Goal: Use online tool/utility: Utilize a website feature to perform a specific function

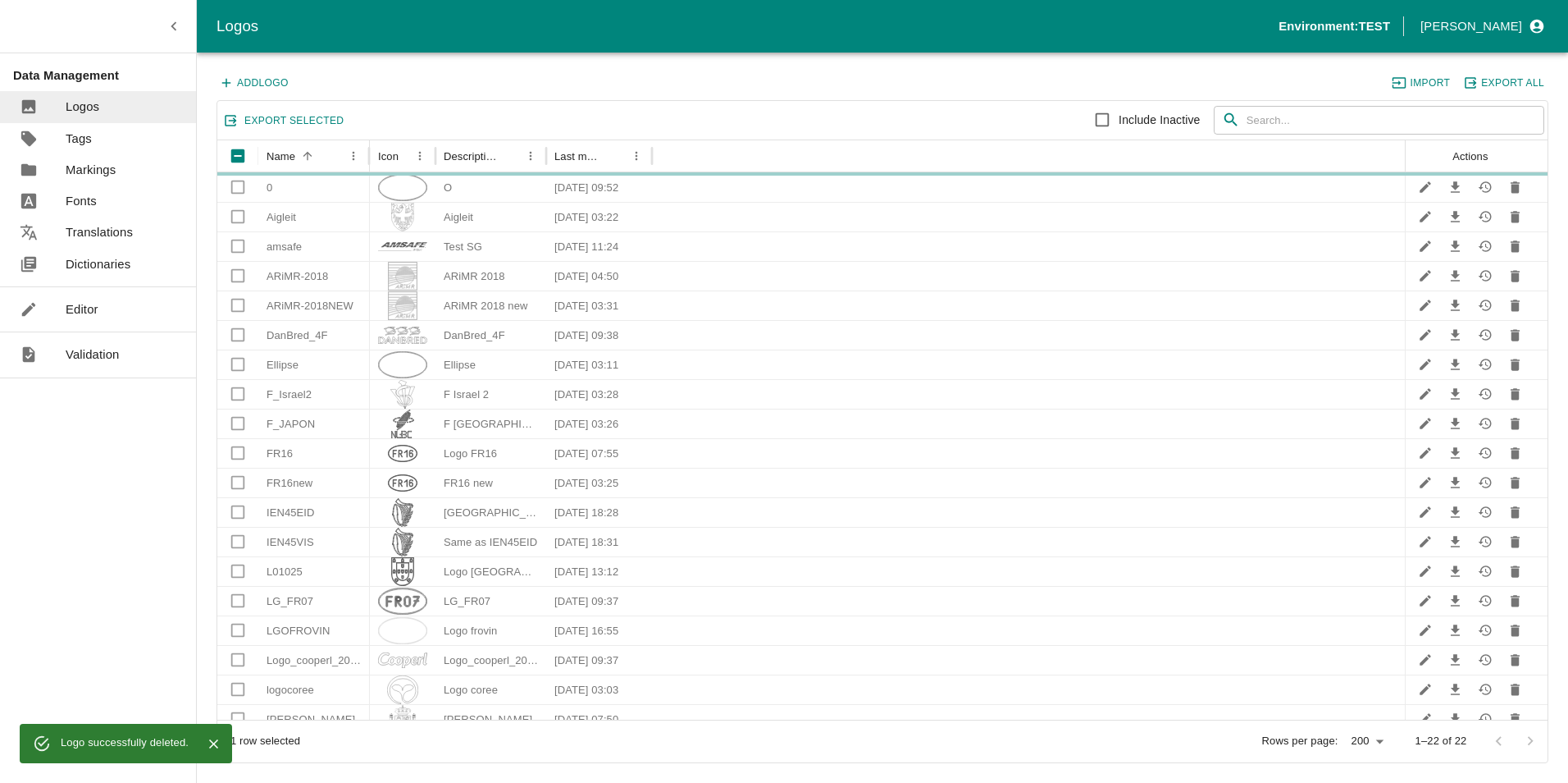
scroll to position [97, 0]
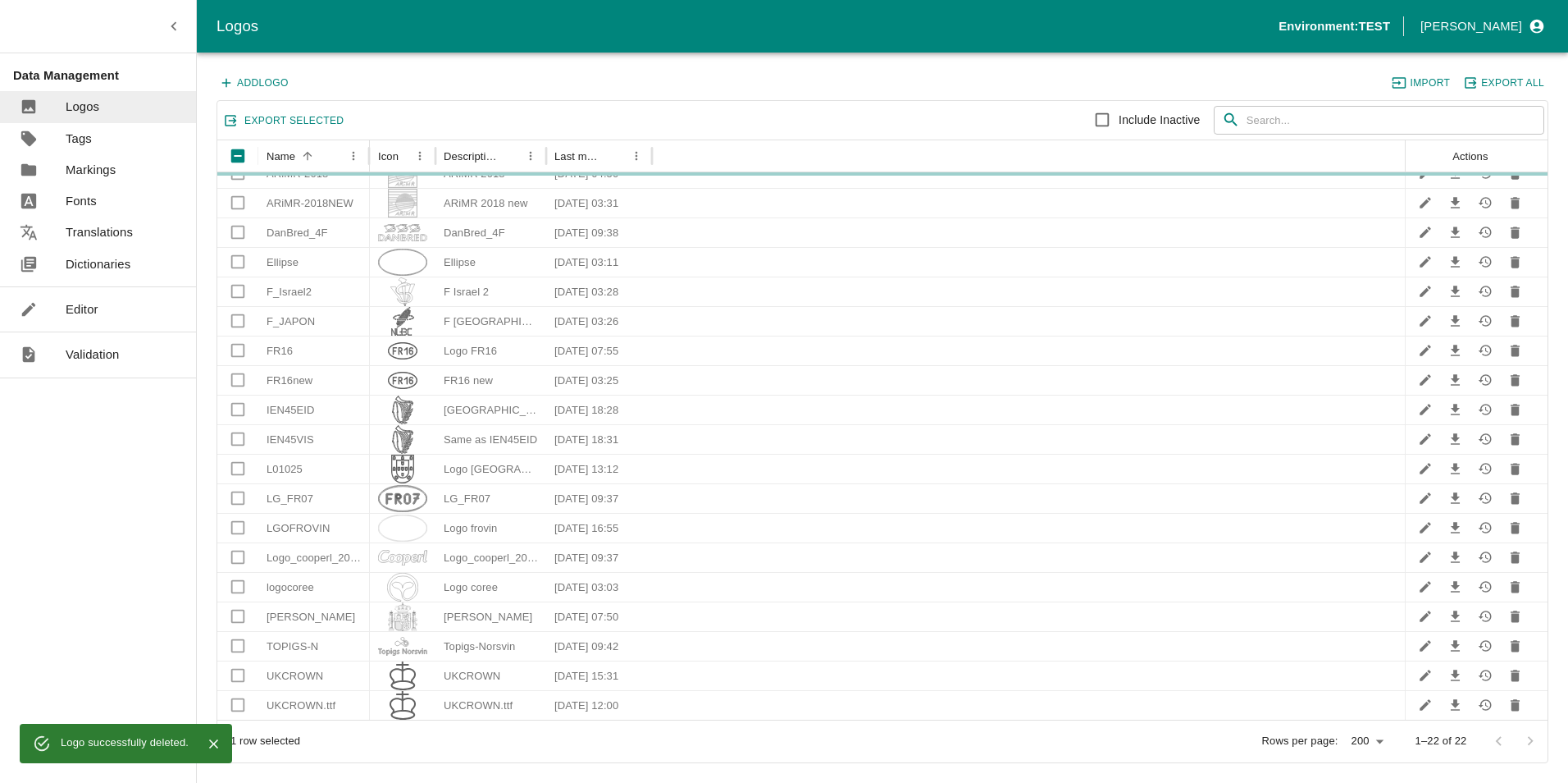
click at [77, 308] on p "Editor" at bounding box center [82, 309] width 33 height 18
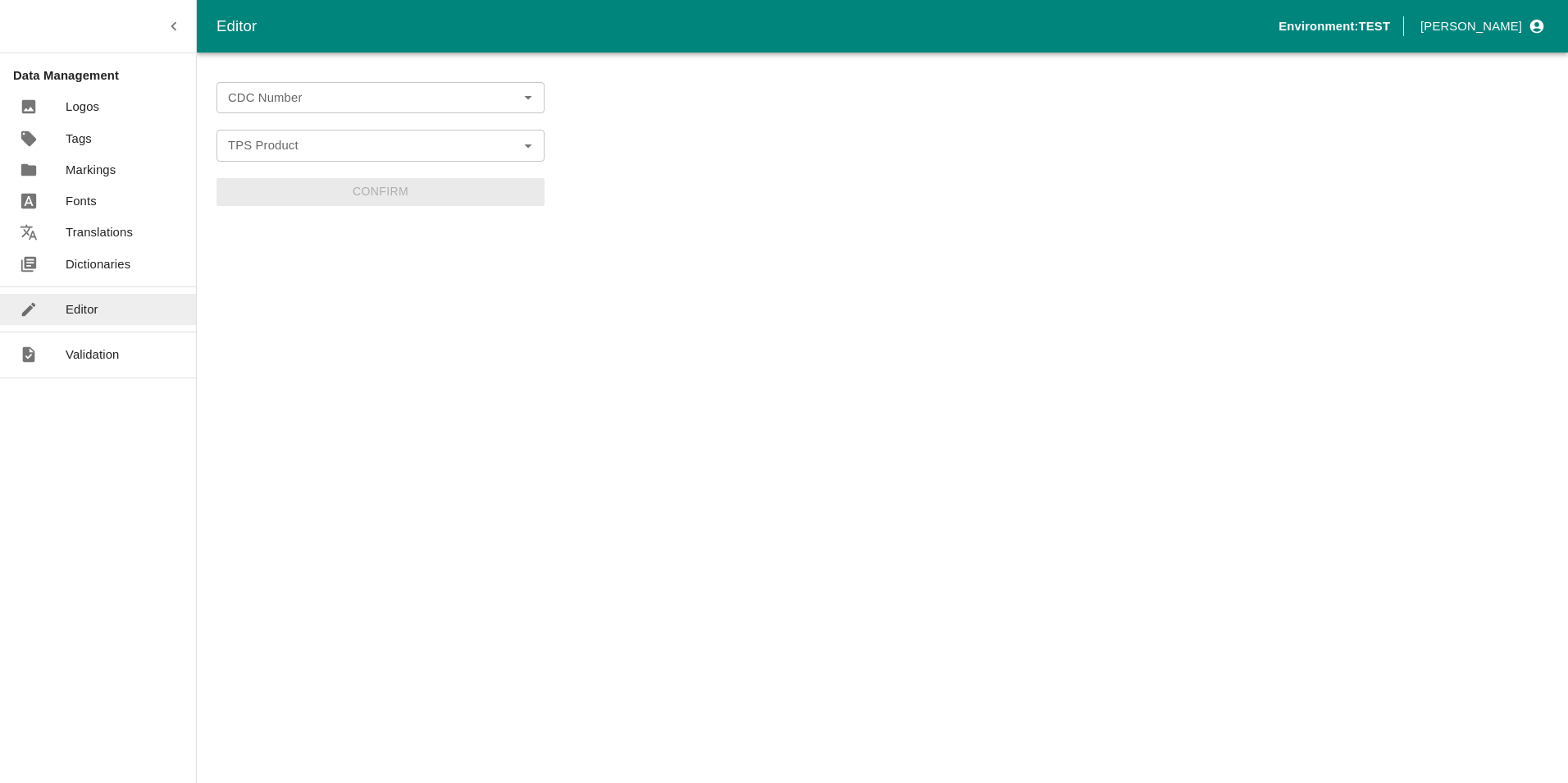
click at [531, 102] on icon "Open" at bounding box center [528, 98] width 18 height 18
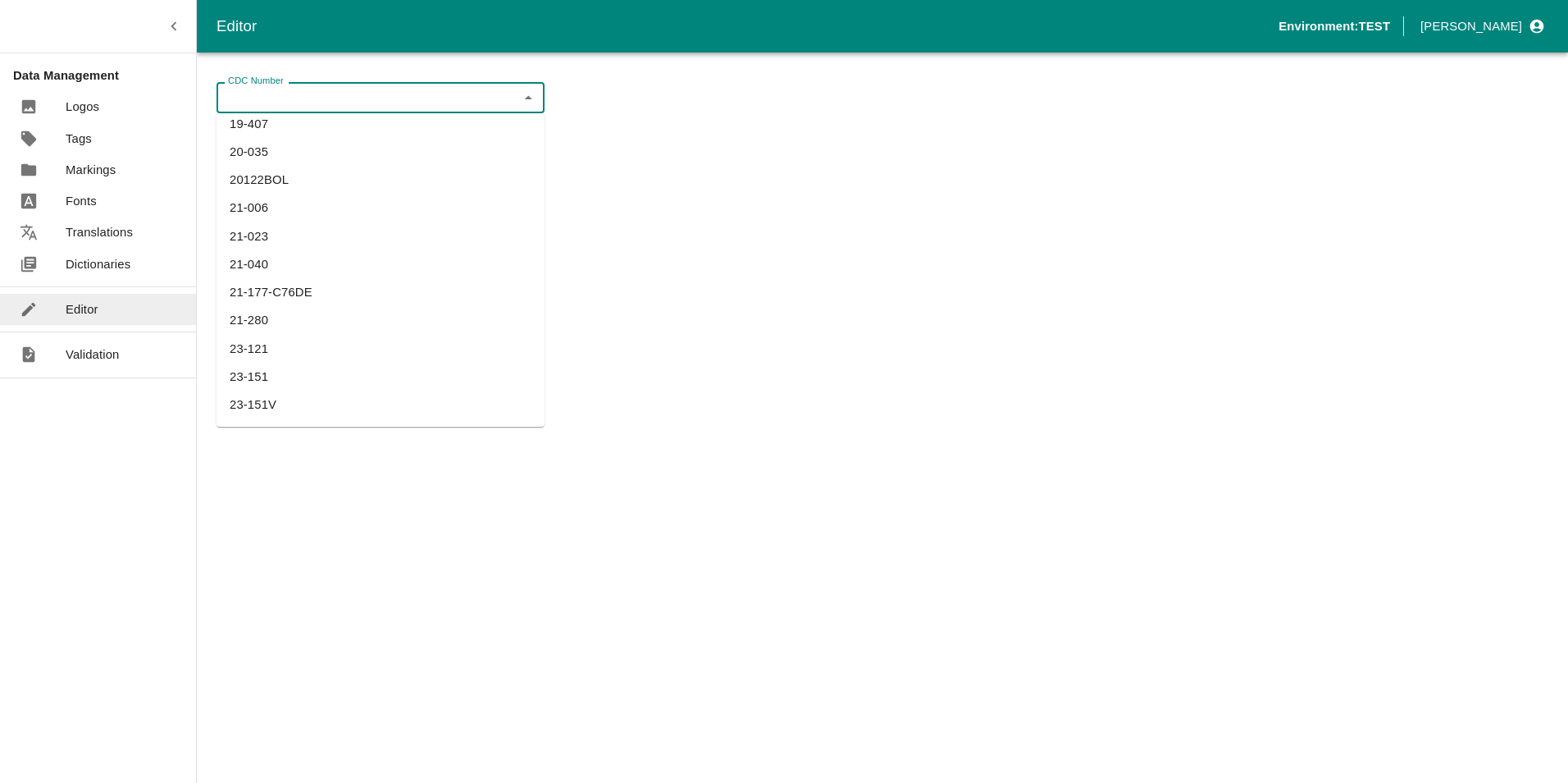
scroll to position [124, 0]
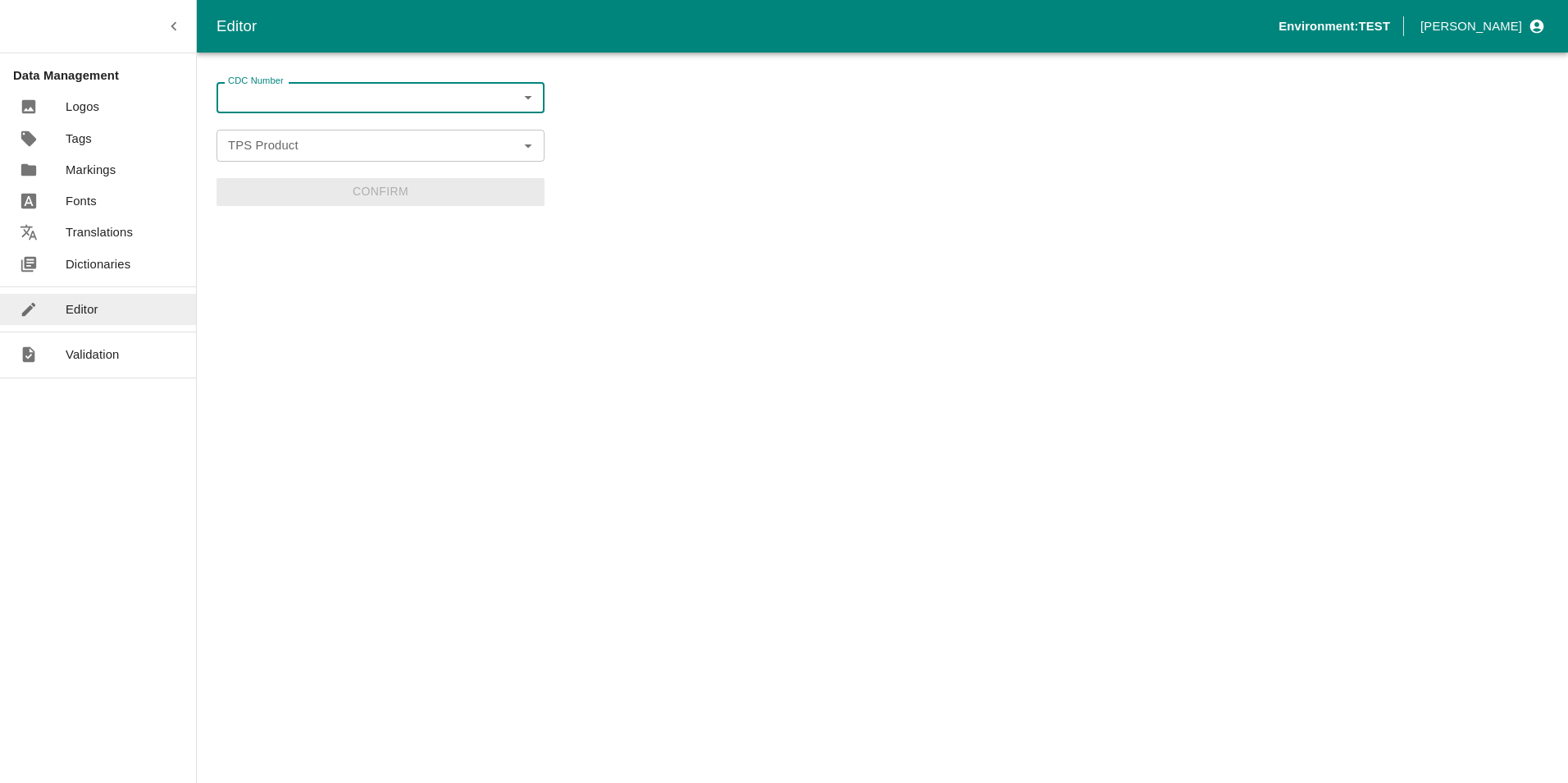
click at [425, 94] on input "CDC Number" at bounding box center [367, 98] width 291 height 21
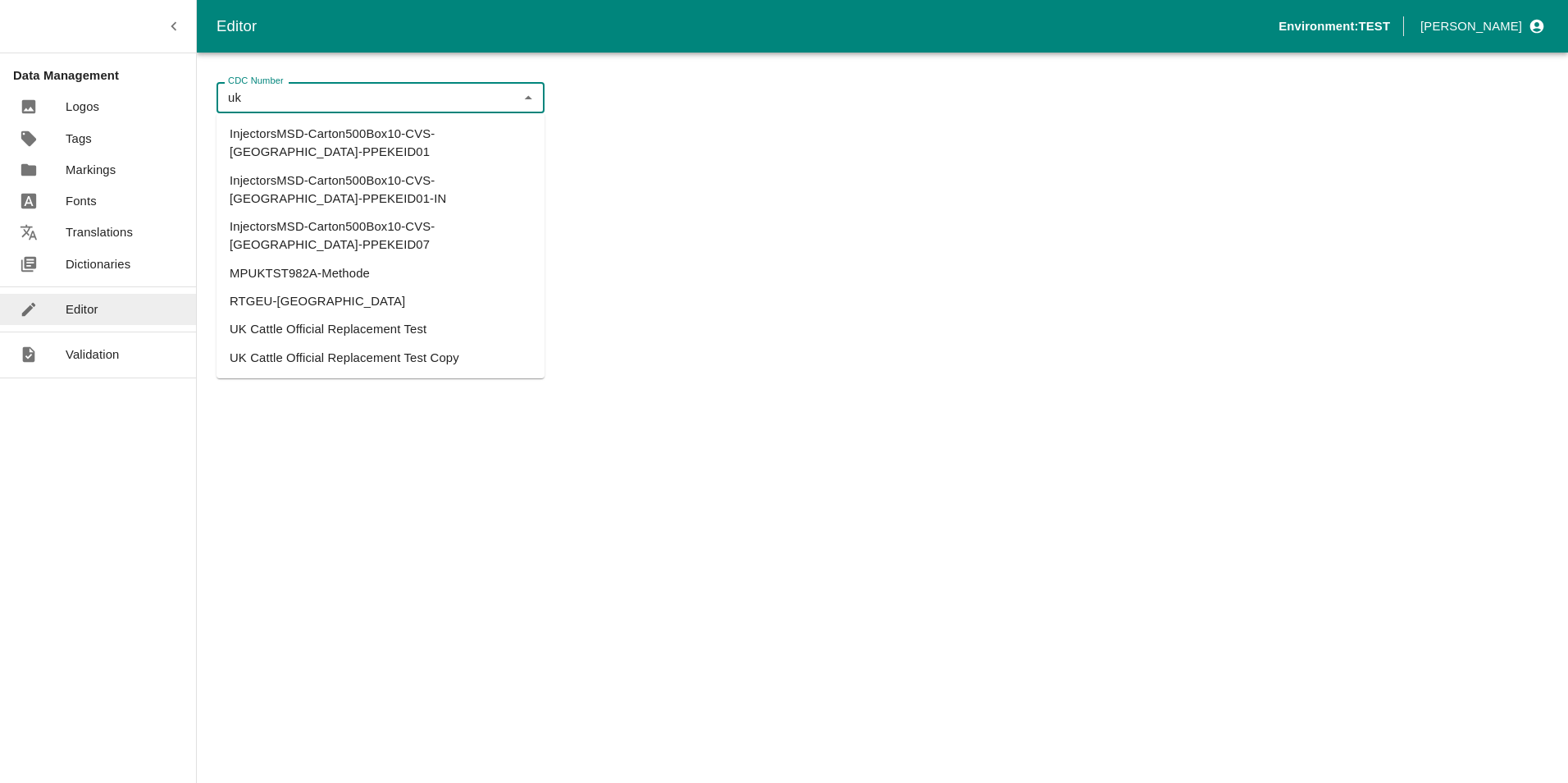
click at [437, 344] on li "UK Cattle Official Replacement Test Copy" at bounding box center [381, 357] width 328 height 28
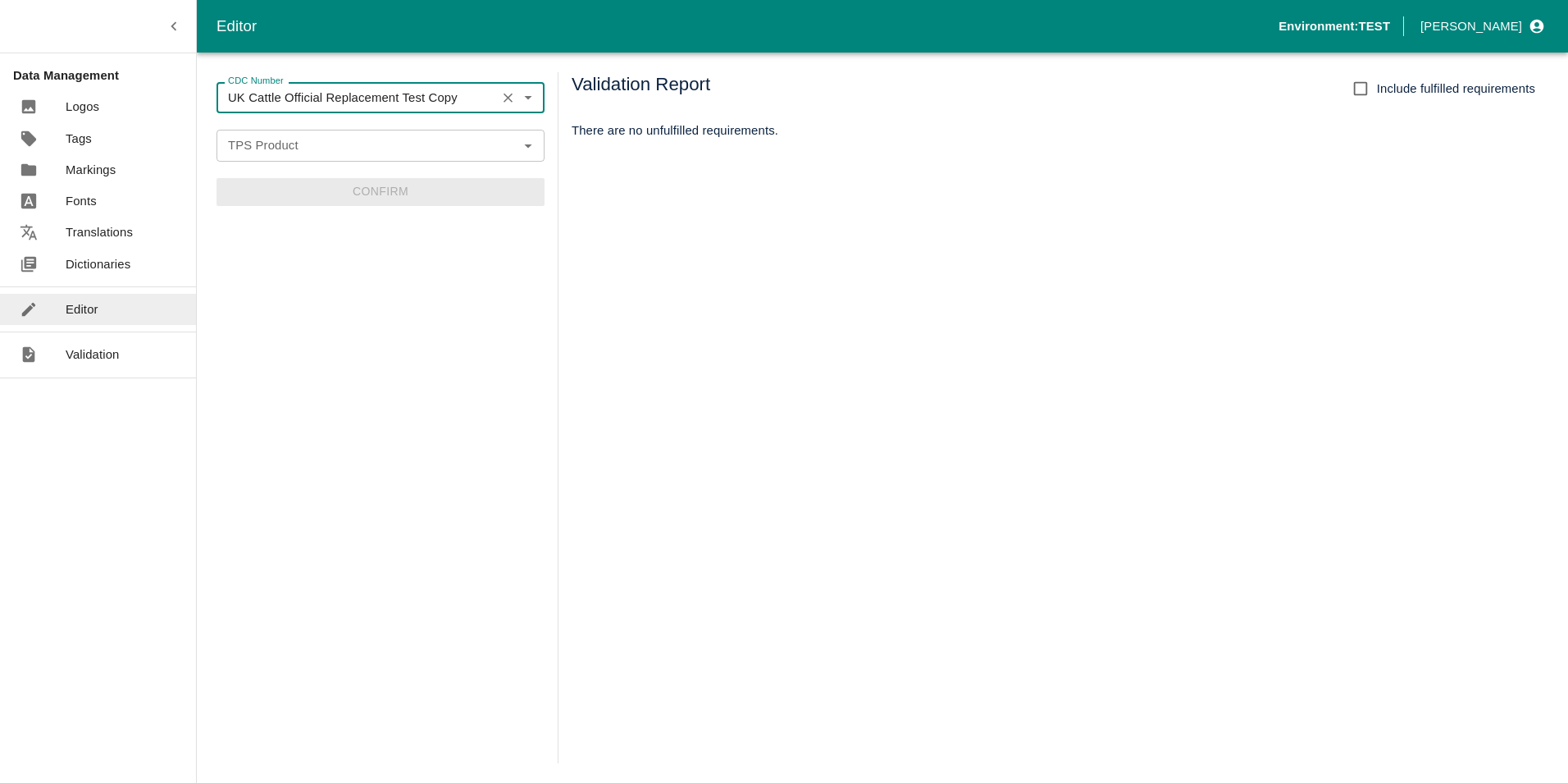
click at [531, 141] on icon "Open" at bounding box center [528, 145] width 18 height 18
type input "UK Cattle Official Replacement Test Copy"
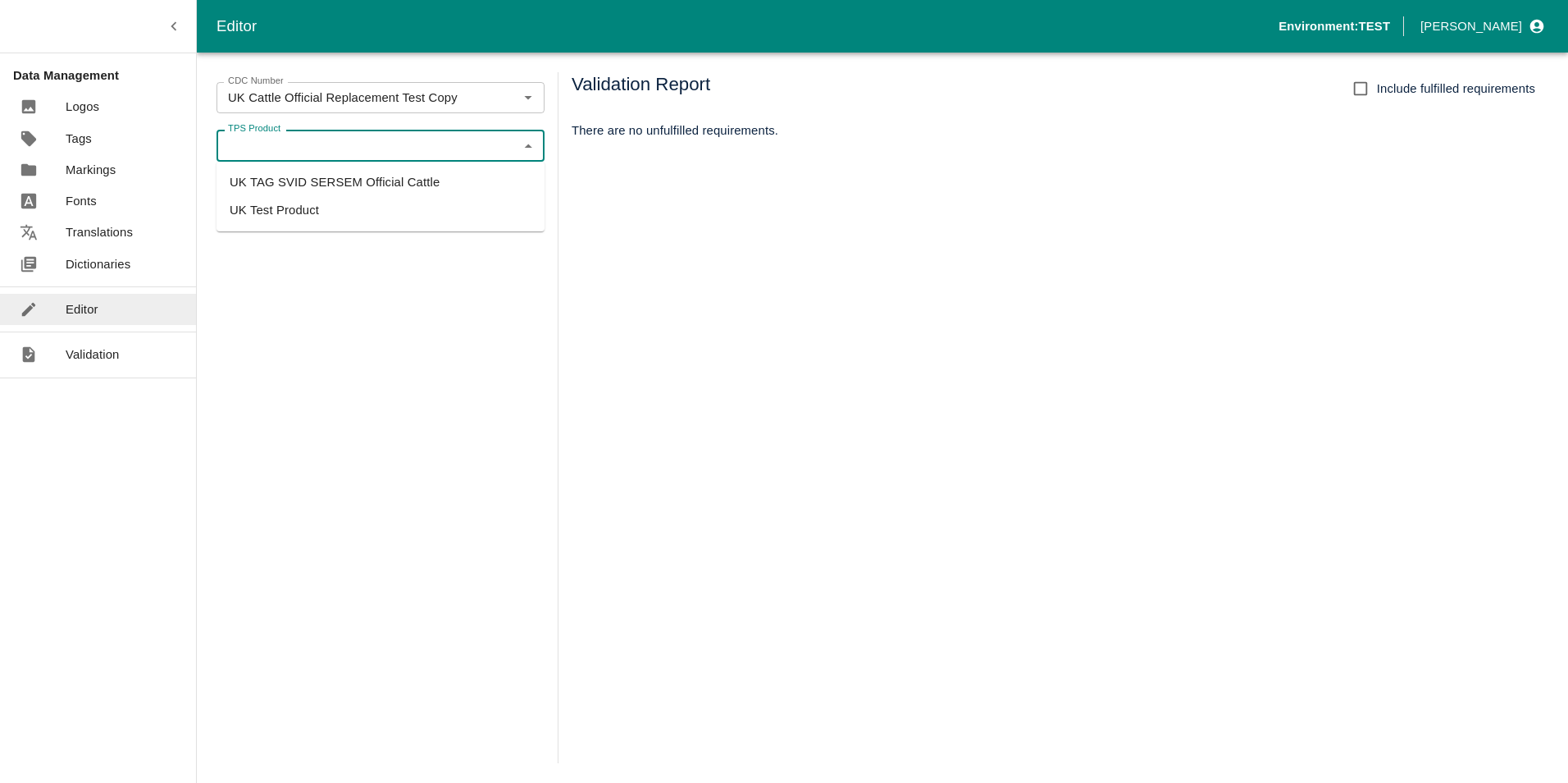
click at [370, 186] on li "UK TAG SVID SERSEM Official Cattle" at bounding box center [381, 181] width 328 height 28
type input "UK TAG SVID SERSEM Official Cattle"
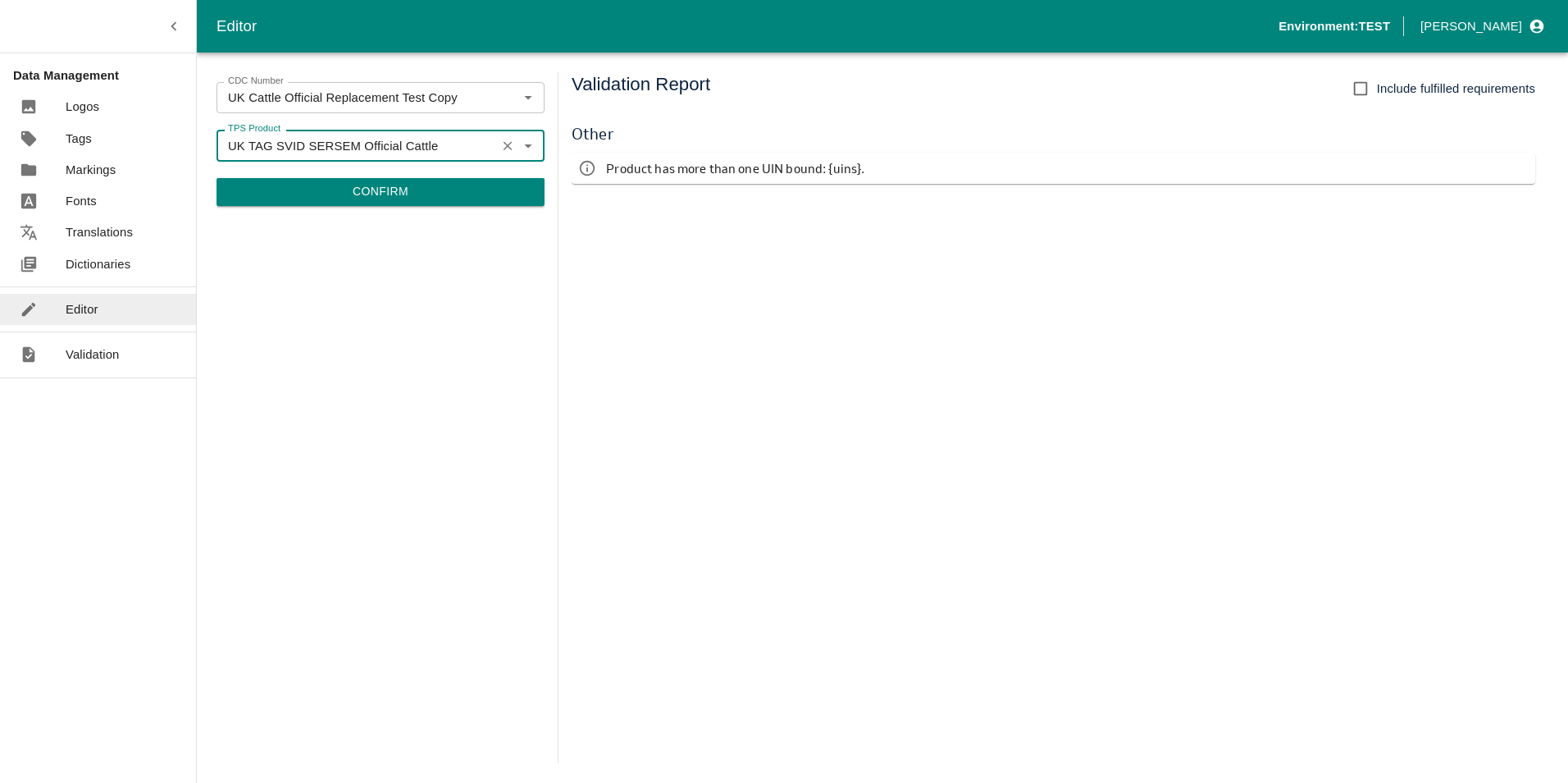
click at [376, 197] on button "Confirm" at bounding box center [381, 192] width 328 height 28
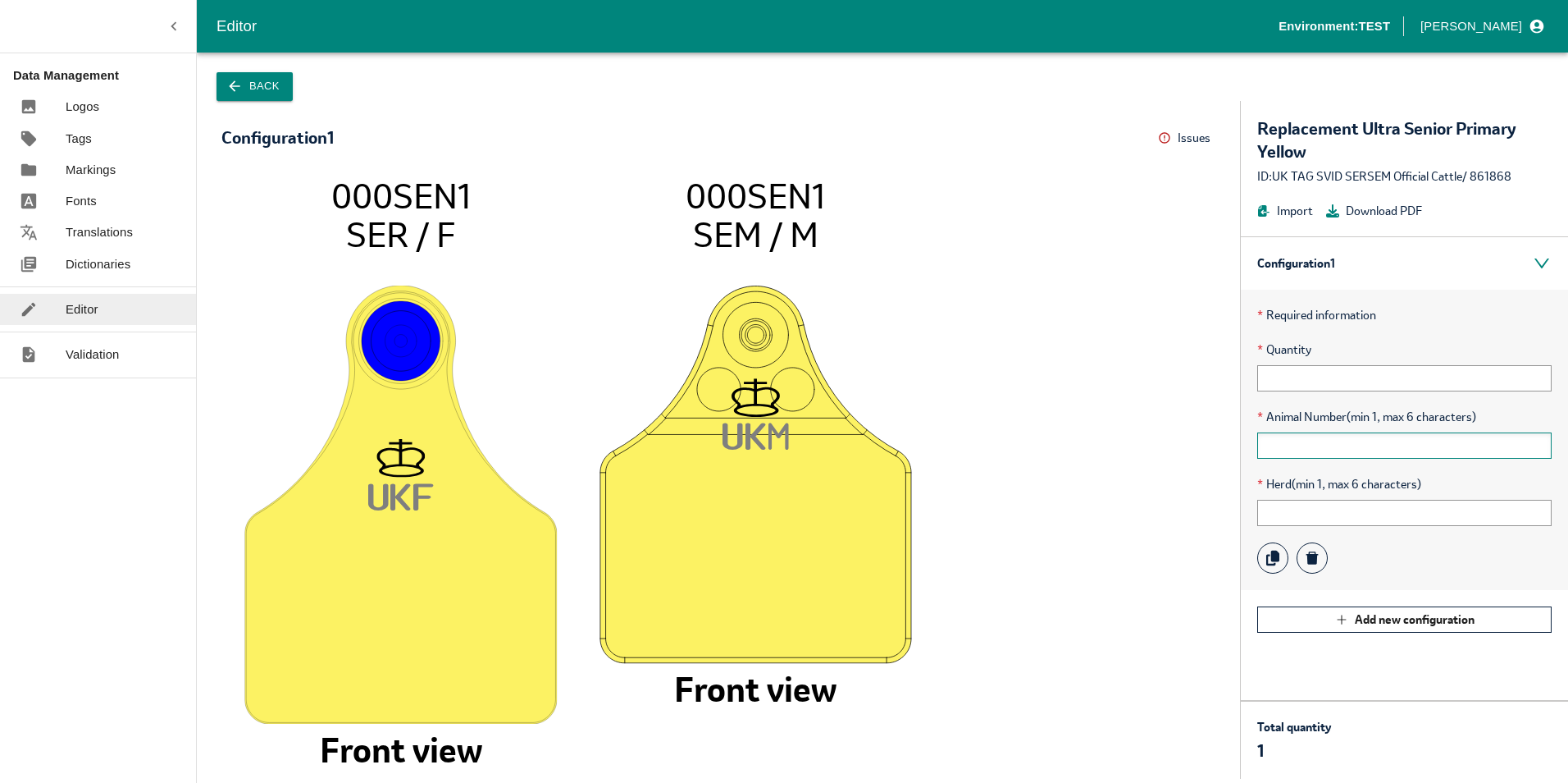
click at [1316, 449] on input "text" at bounding box center [1405, 446] width 295 height 27
type input "00001"
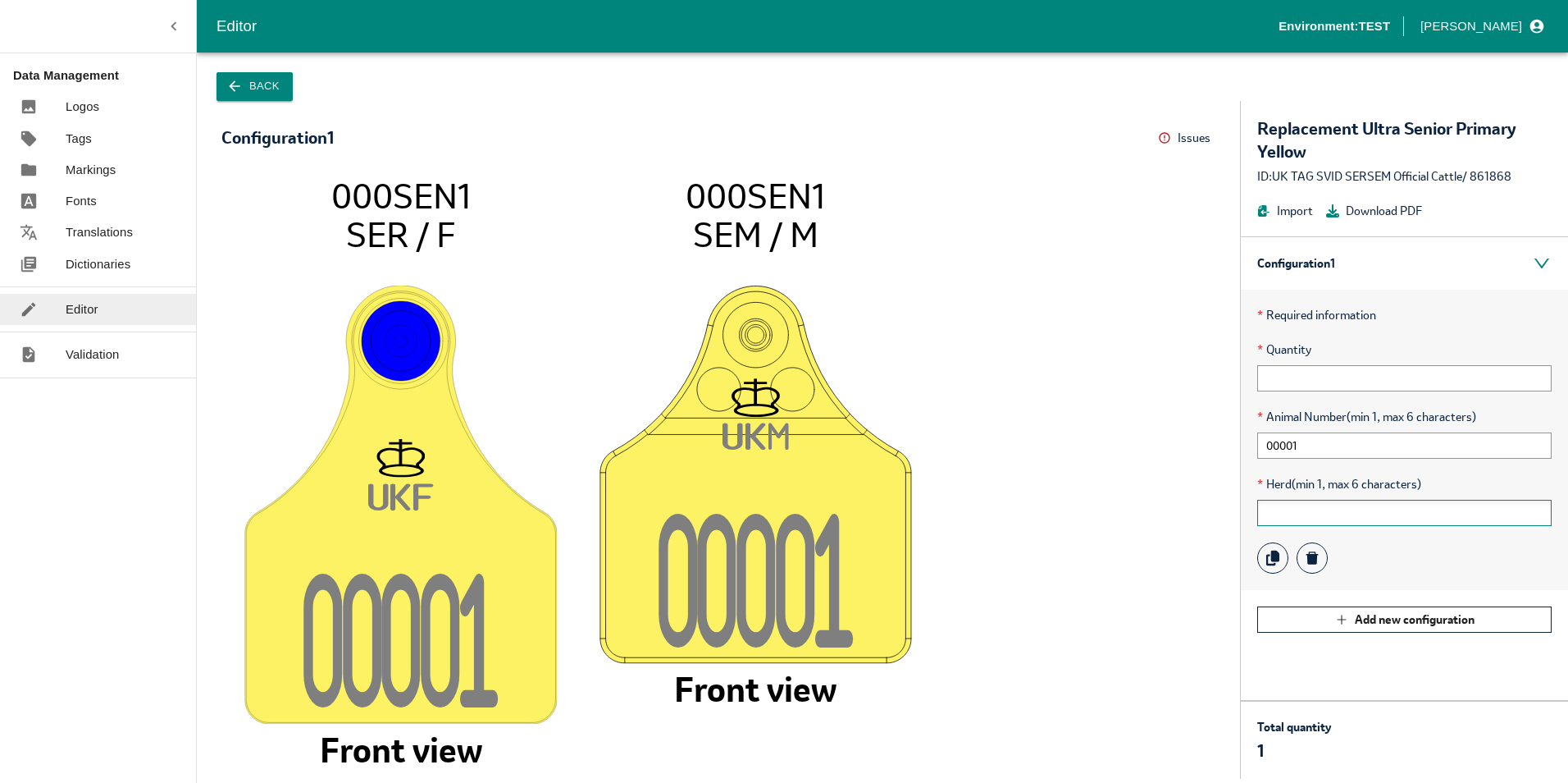
click at [1310, 518] on input "text" at bounding box center [1405, 513] width 295 height 27
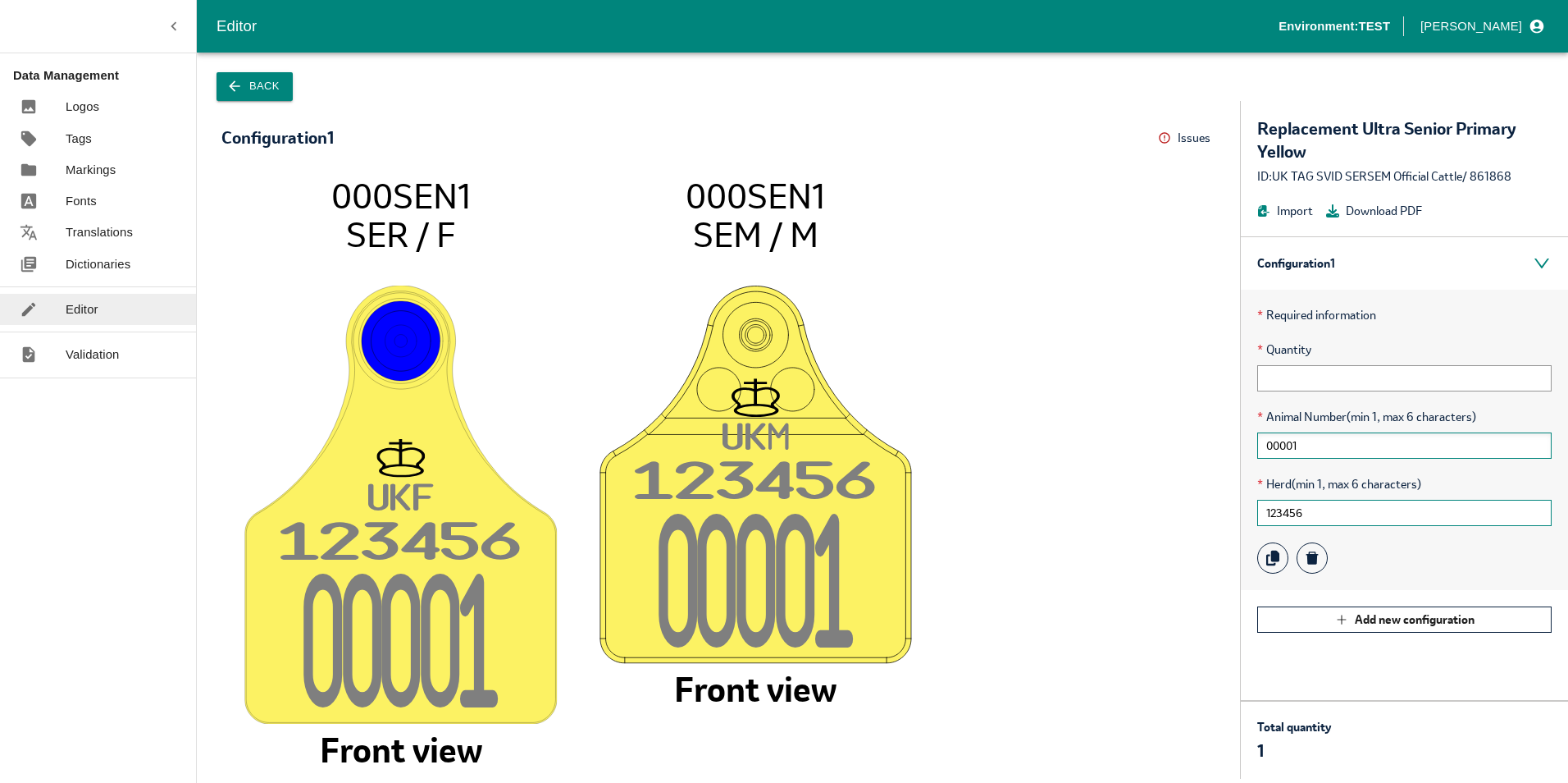
type input "123456"
click at [1328, 438] on input "00001" at bounding box center [1405, 446] width 295 height 27
click at [1323, 380] on input "text" at bounding box center [1405, 378] width 295 height 27
type input "10"
click at [1343, 519] on input "123456" at bounding box center [1405, 513] width 295 height 27
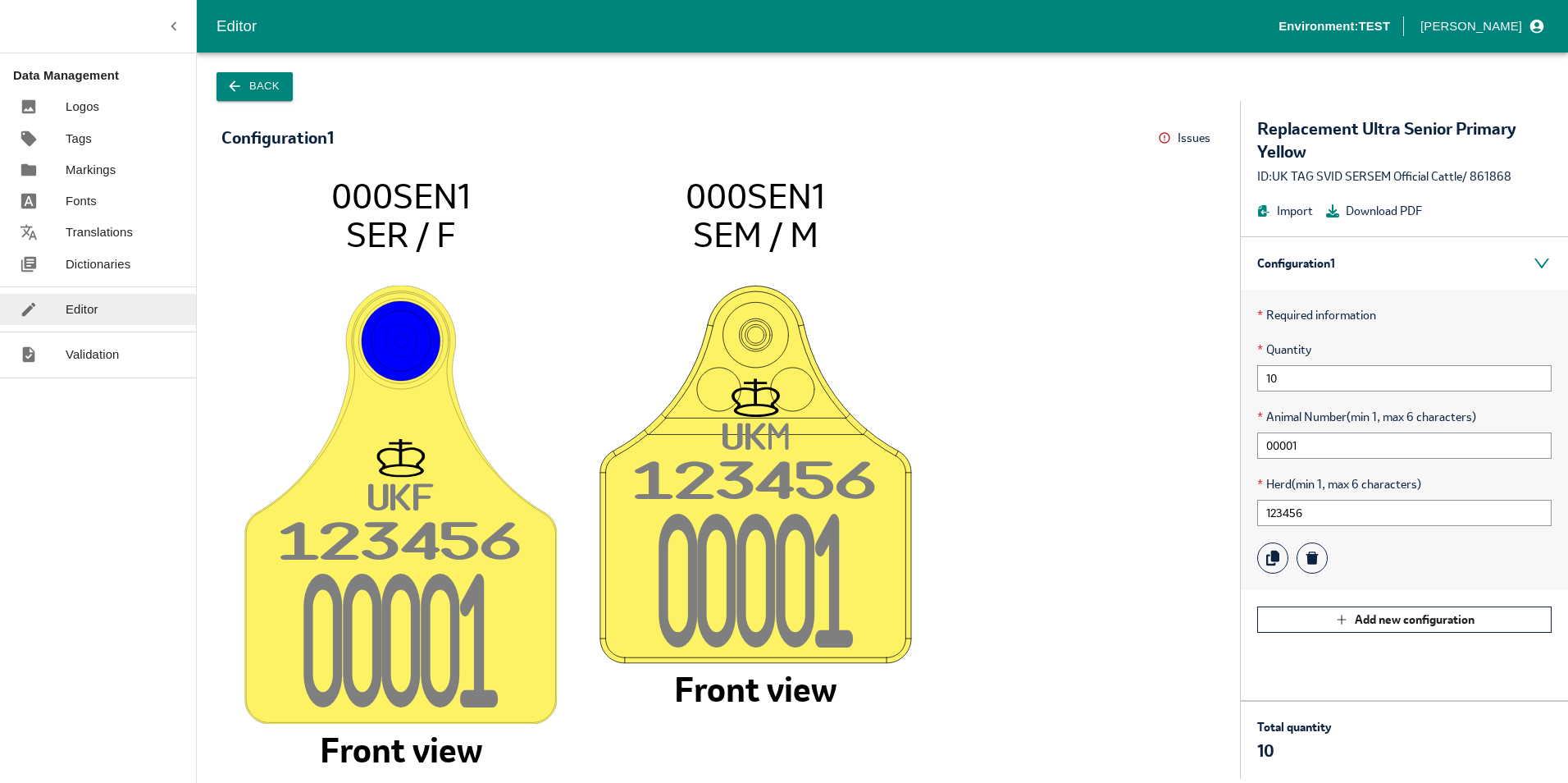
drag, startPoint x: 691, startPoint y: 189, endPoint x: 832, endPoint y: 190, distance: 141.0
click at [832, 190] on icon "UK F 12345 6 0000 1 000SEN1 SER / F Front view UK M 12345 6 0000 1 000SEN1 SEM …" at bounding box center [718, 469] width 961 height 587
drag, startPoint x: 832, startPoint y: 190, endPoint x: 700, endPoint y: 223, distance: 136.1
click at [733, 219] on tspan "SEM / M" at bounding box center [755, 234] width 125 height 44
drag, startPoint x: 697, startPoint y: 230, endPoint x: 811, endPoint y: 225, distance: 114.1
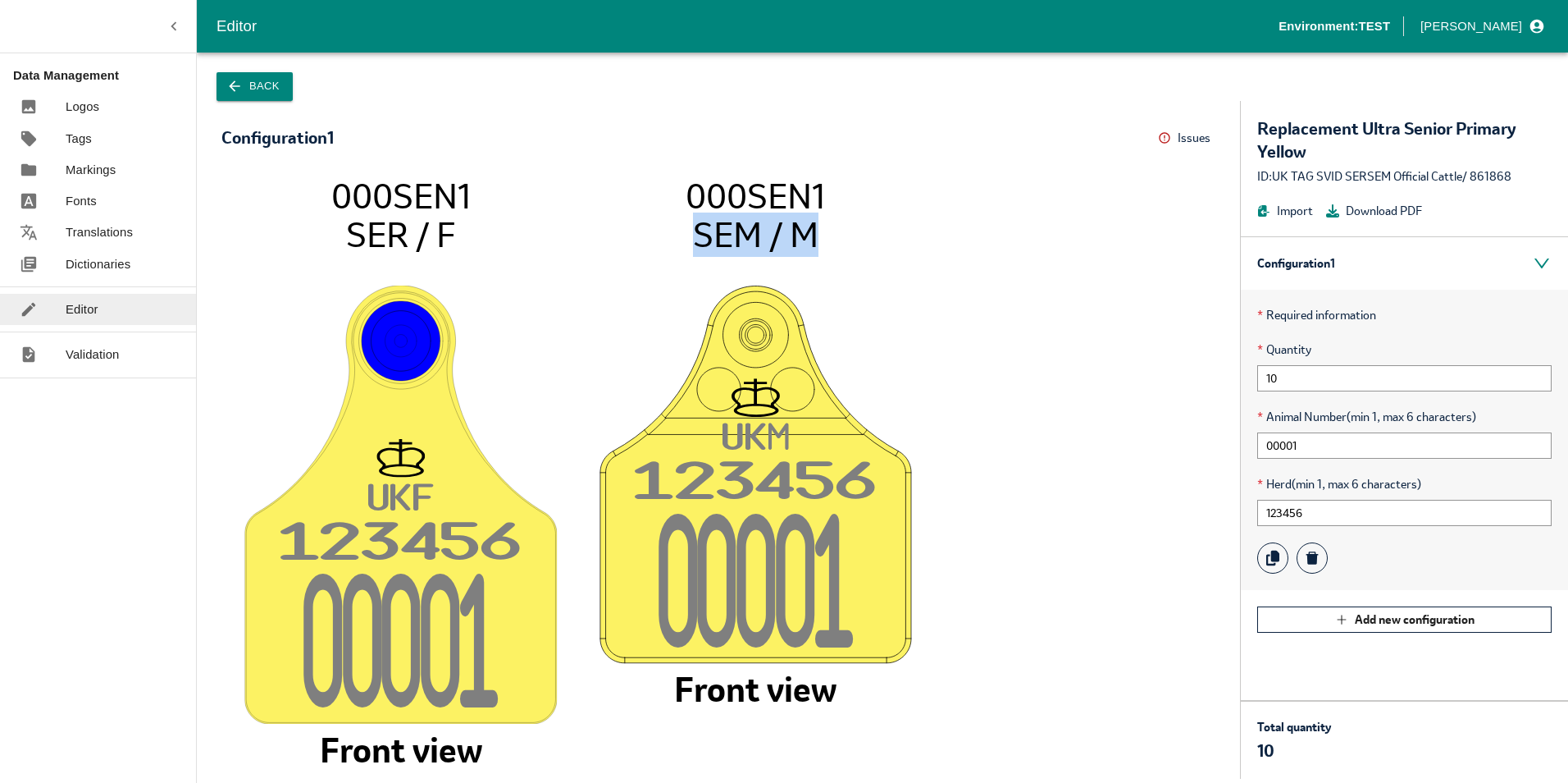
click at [811, 225] on tspan "SEM / M" at bounding box center [755, 234] width 125 height 44
drag, startPoint x: 811, startPoint y: 225, endPoint x: 688, endPoint y: 196, distance: 126.4
click at [688, 196] on tspan "000SEN1" at bounding box center [755, 196] width 139 height 44
drag, startPoint x: 695, startPoint y: 194, endPoint x: 831, endPoint y: 196, distance: 136.0
click at [831, 196] on icon "UK F 12345 6 0000 1 000SEN1 SER / F Front view UK M 12345 6 0000 1 000SEN1 SEM …" at bounding box center [718, 469] width 961 height 587
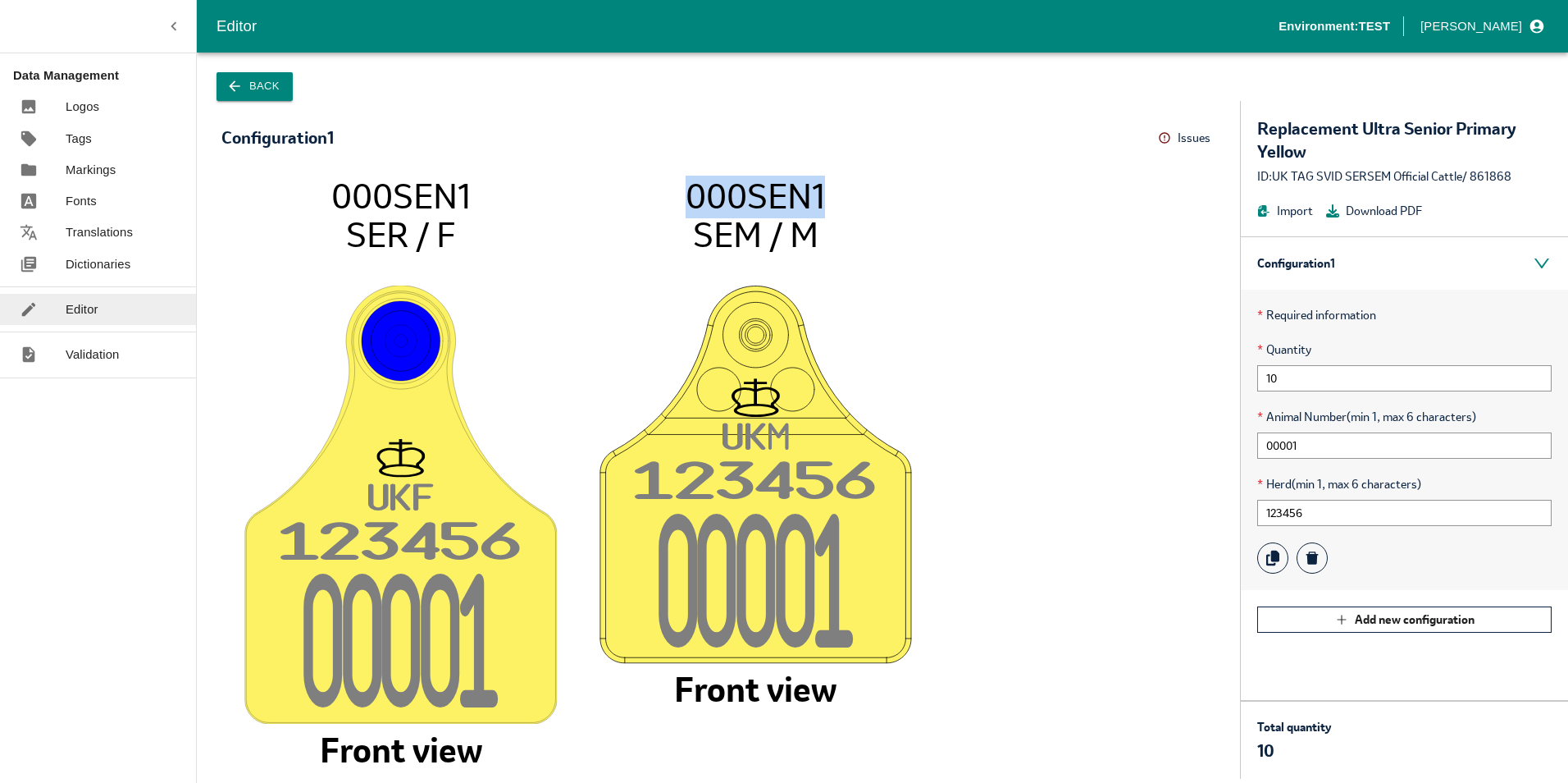
click at [1171, 139] on icon at bounding box center [1164, 138] width 13 height 13
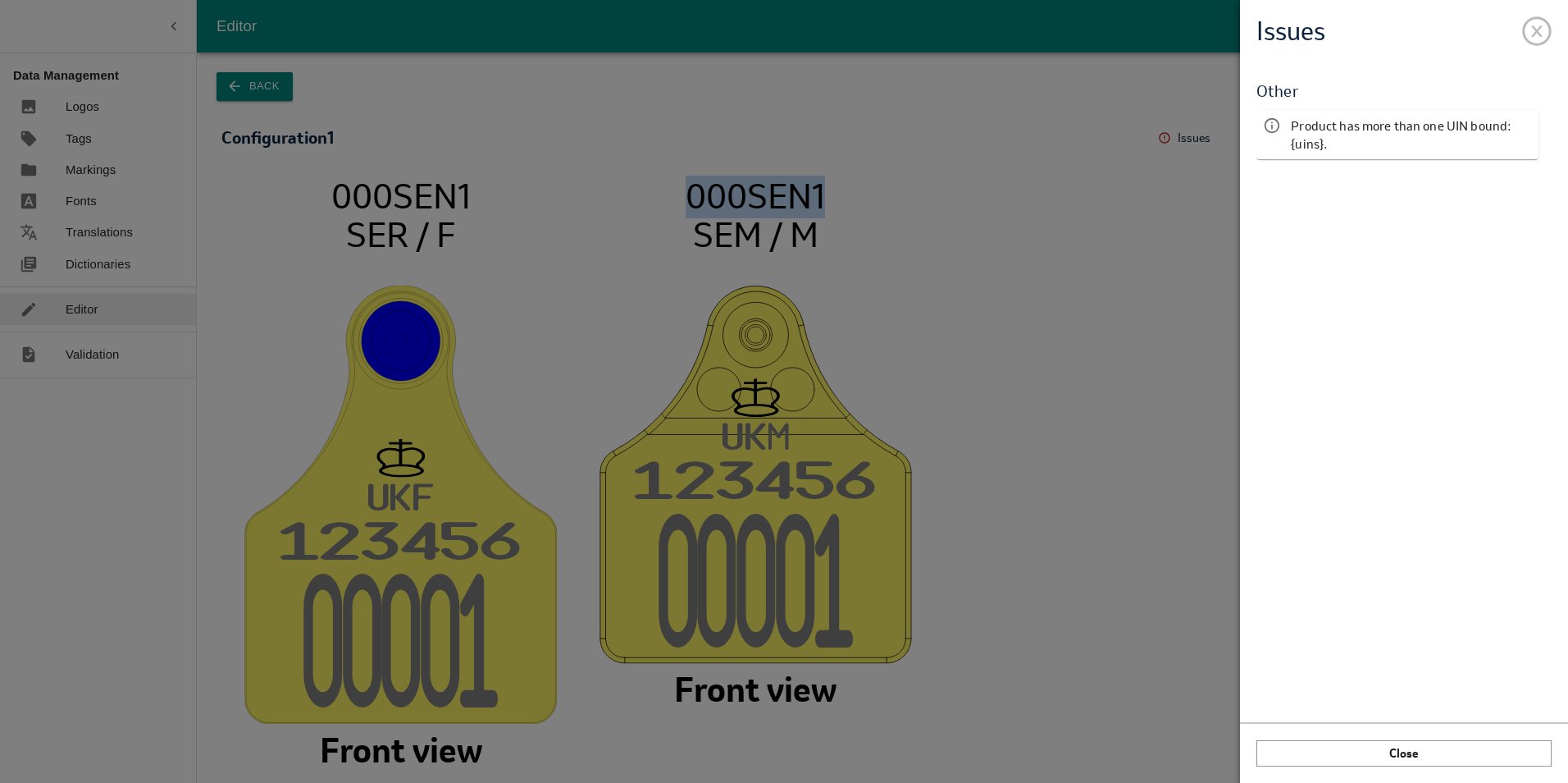
click at [1534, 33] on span at bounding box center [1536, 28] width 29 height 29
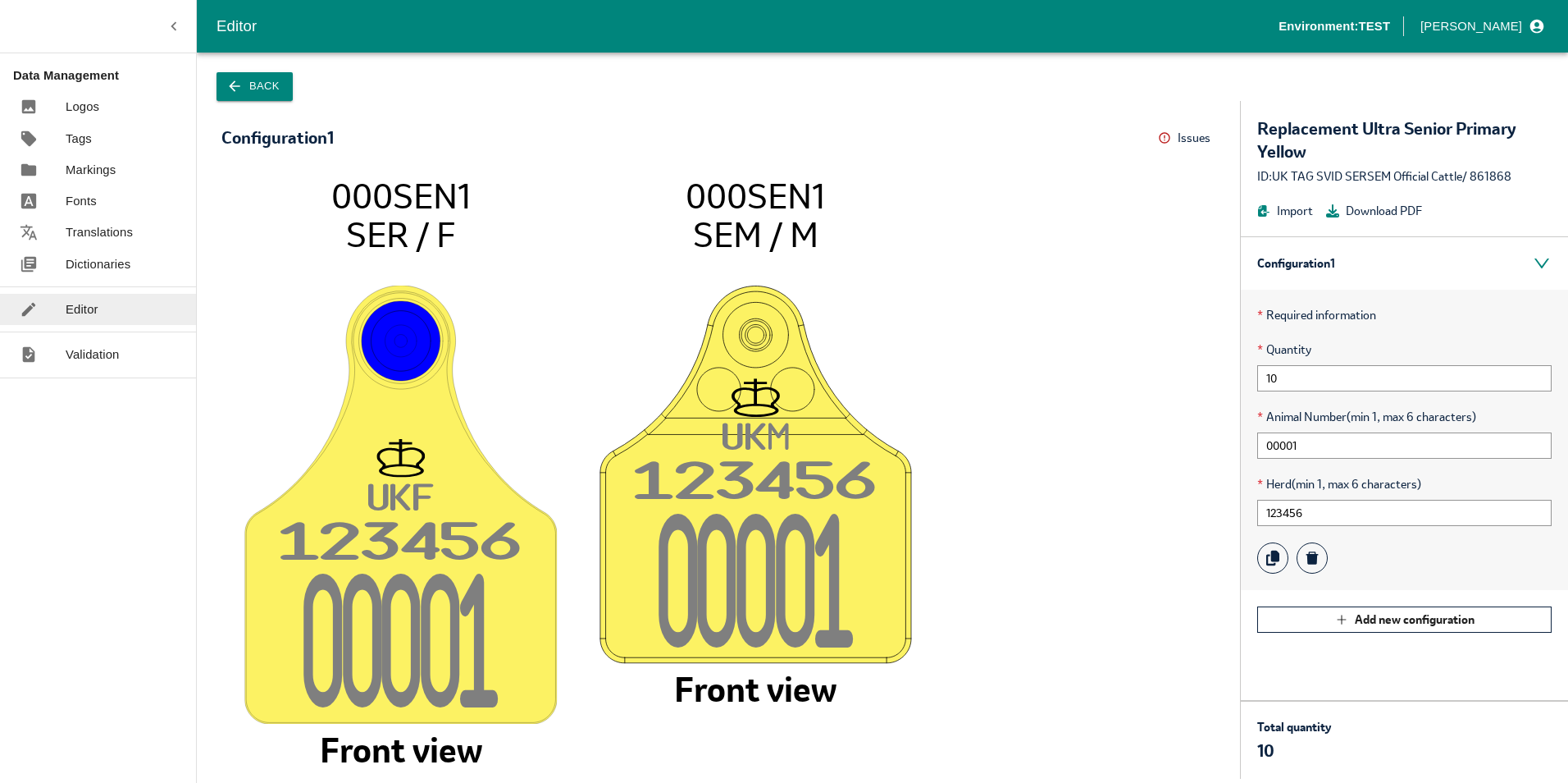
click at [1028, 334] on icon "UK F 12345 6 0000 1 000SEN1 SER / F Front view UK M 12345 6 0000 1 000SEN1 SEM …" at bounding box center [718, 469] width 961 height 587
